Goal: Check status: Check status

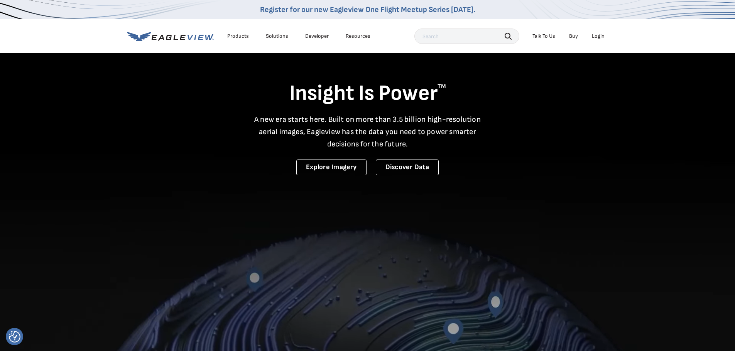
click at [595, 35] on div "Login" at bounding box center [598, 36] width 13 height 7
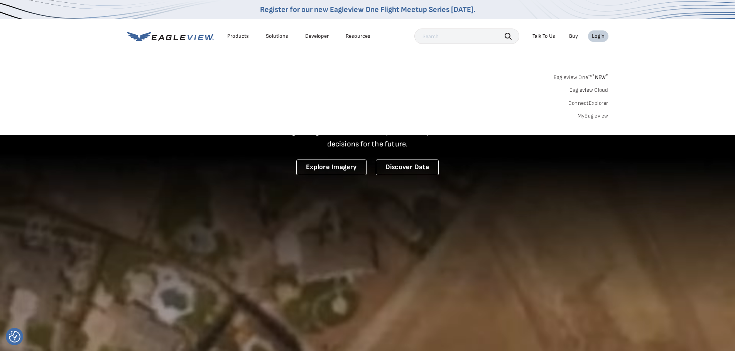
click at [590, 116] on link "MyEagleview" at bounding box center [593, 116] width 31 height 7
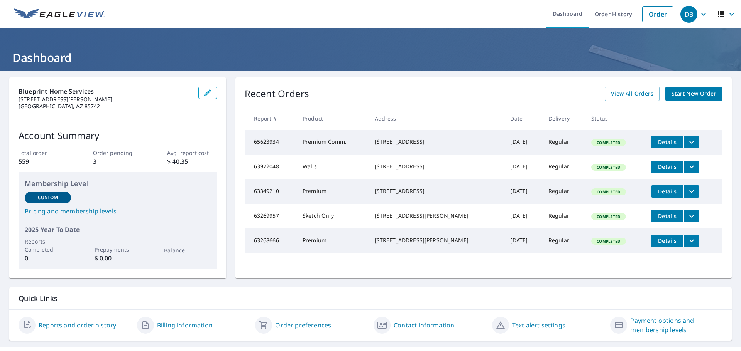
click at [727, 15] on icon "button" at bounding box center [731, 14] width 9 height 9
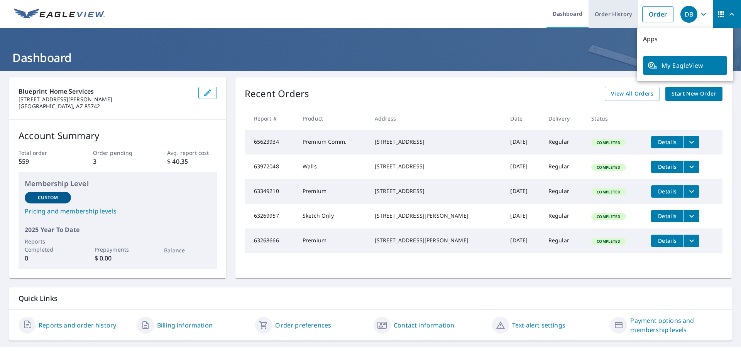
click at [604, 15] on link "Order History" at bounding box center [613, 14] width 50 height 28
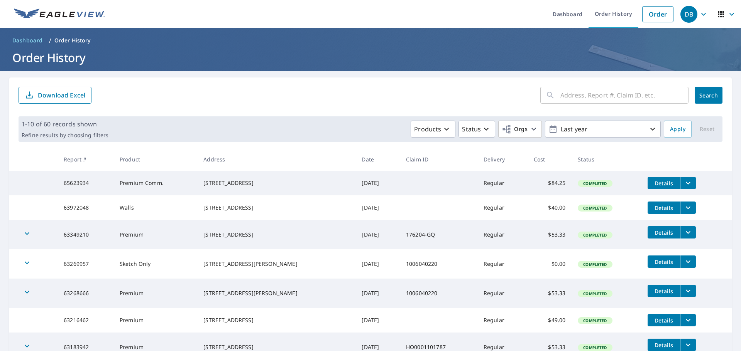
click at [560, 96] on input "text" at bounding box center [624, 95] width 128 height 22
type input "tortolita bluff"
click button "Search" at bounding box center [708, 95] width 28 height 17
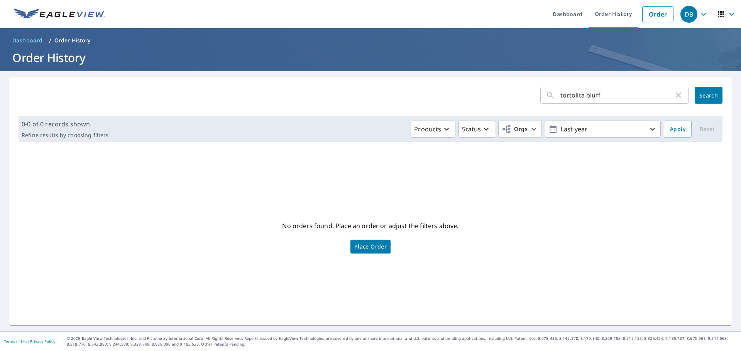
drag, startPoint x: 596, startPoint y: 88, endPoint x: 601, endPoint y: 92, distance: 6.6
click at [596, 88] on input "tortolita bluff" at bounding box center [616, 95] width 113 height 22
type input "tortolita bluffs"
click at [701, 94] on span "Search" at bounding box center [708, 95] width 15 height 7
drag, startPoint x: 611, startPoint y: 95, endPoint x: 525, endPoint y: 92, distance: 86.1
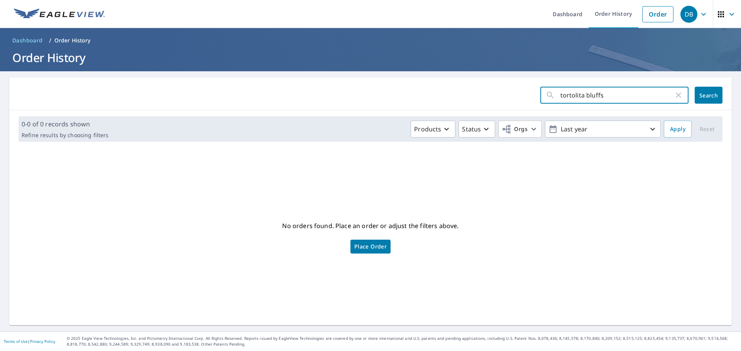
click at [526, 94] on form "tortolita bluffs ​ Search" at bounding box center [371, 95] width 704 height 17
type input "2404"
click at [703, 97] on span "Search" at bounding box center [708, 95] width 15 height 7
click at [581, 95] on input "2404" at bounding box center [616, 95] width 113 height 22
type input "[STREET_ADDRESS]"
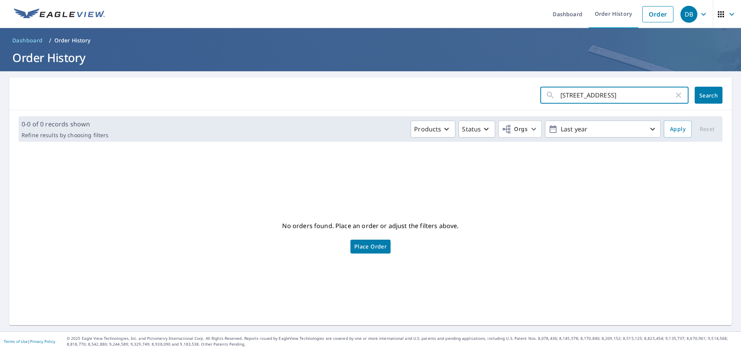
click button "Search" at bounding box center [708, 95] width 28 height 17
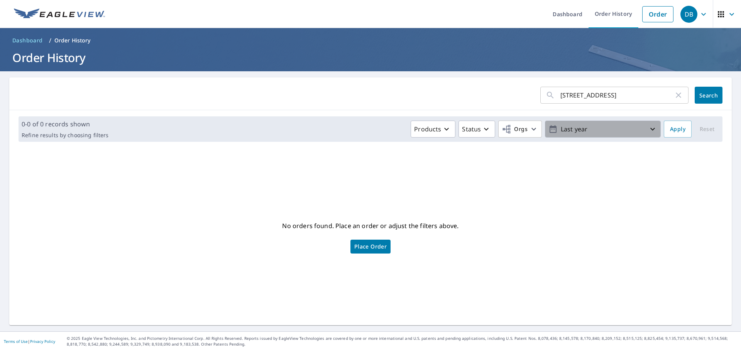
click at [640, 127] on p "Last year" at bounding box center [602, 130] width 90 height 14
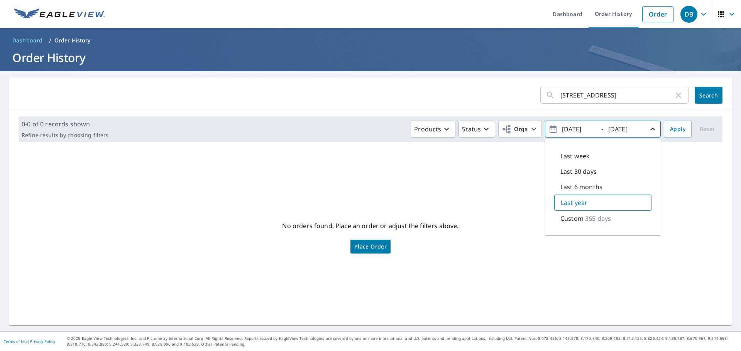
click at [117, 147] on div "0-0 of 0 records shown Refine results by choosing filters Products Status Orgs …" at bounding box center [370, 129] width 722 height 38
